Goal: Find specific page/section: Find specific page/section

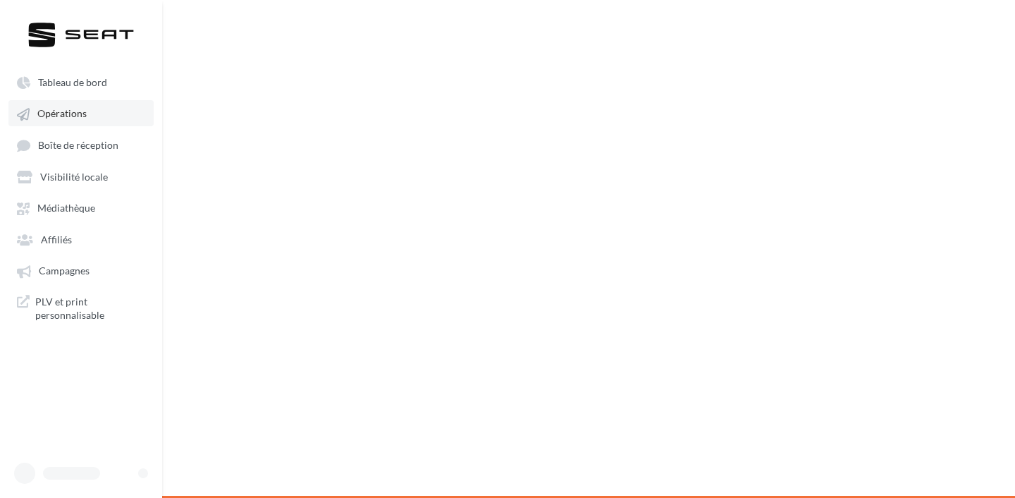
click at [104, 120] on link "Opérations" at bounding box center [80, 112] width 145 height 25
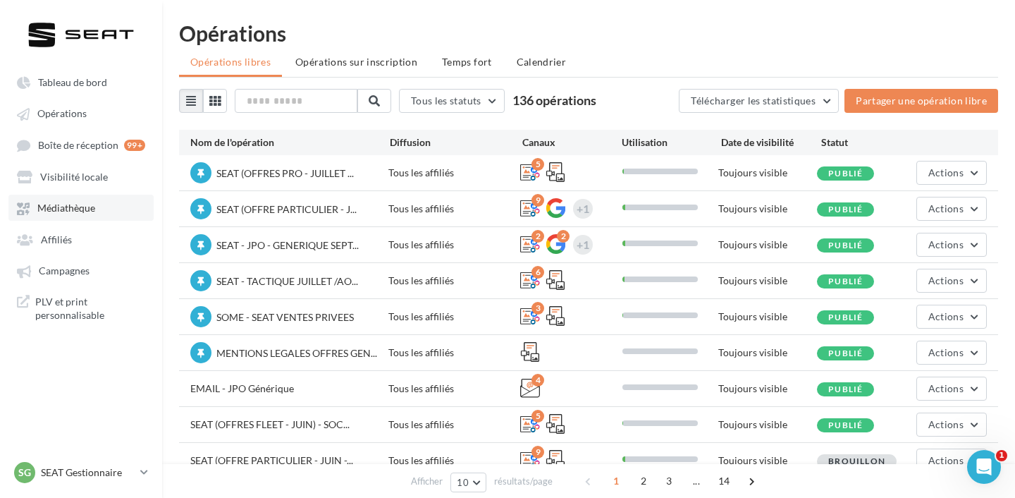
click at [89, 202] on link "Médiathèque" at bounding box center [80, 207] width 145 height 25
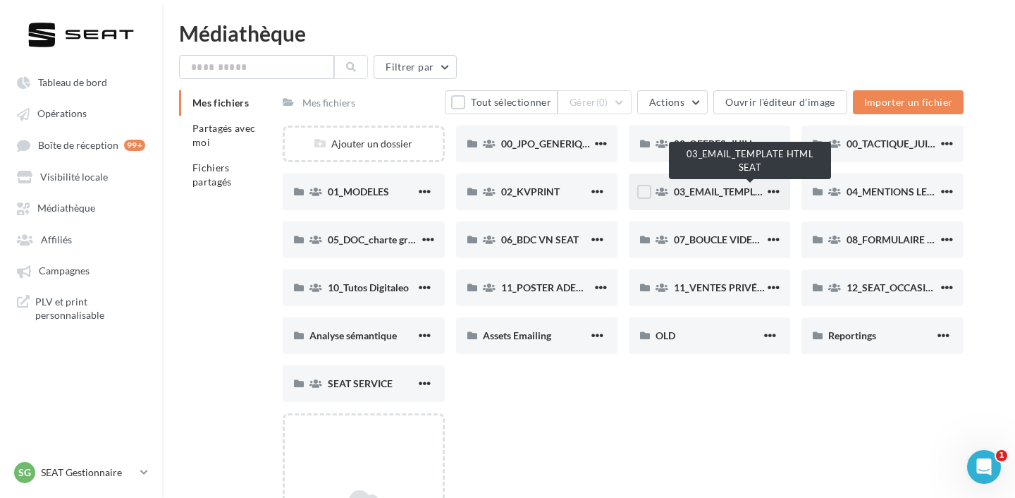
click at [703, 192] on span "03_EMAIL_TEMPLATE HTML SEAT" at bounding box center [751, 191] width 154 height 12
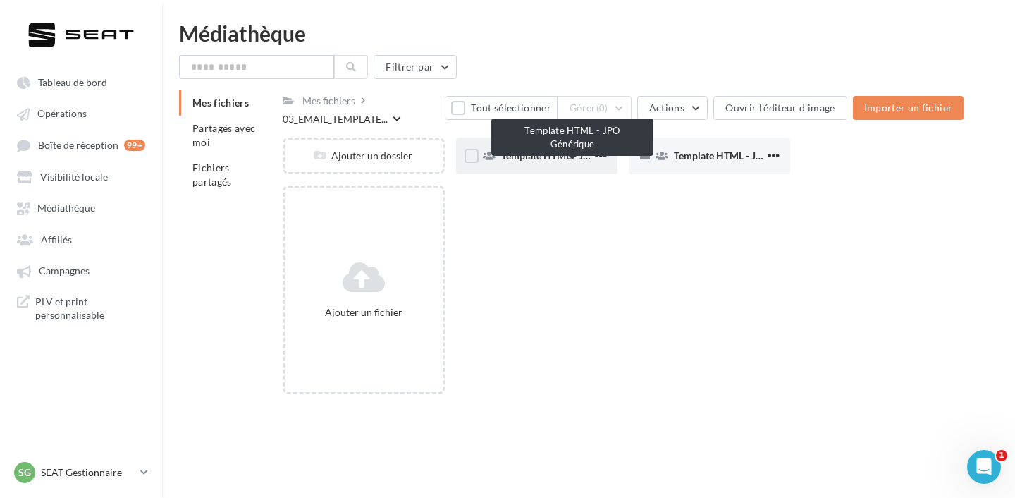
click at [565, 159] on span "Template HTML - JPO Générique" at bounding box center [573, 155] width 144 height 12
